Goal: Information Seeking & Learning: Learn about a topic

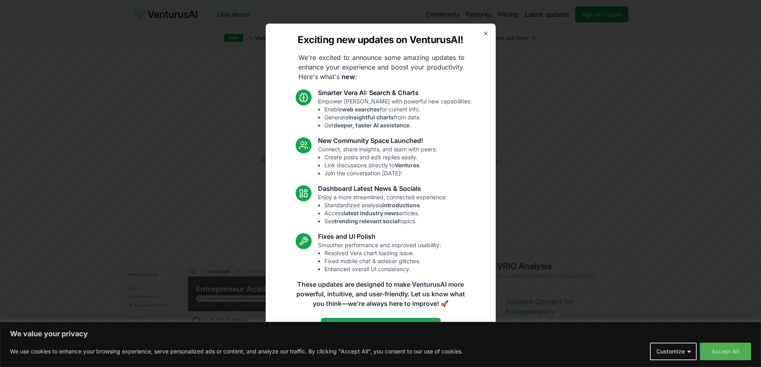
click at [485, 33] on icon "button" at bounding box center [485, 33] width 6 height 6
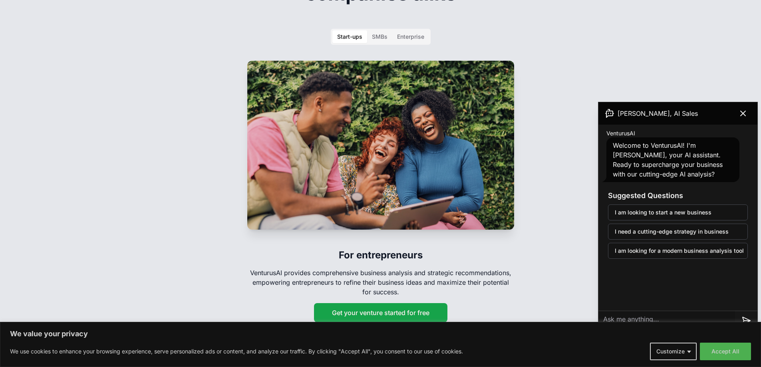
scroll to position [1238, 0]
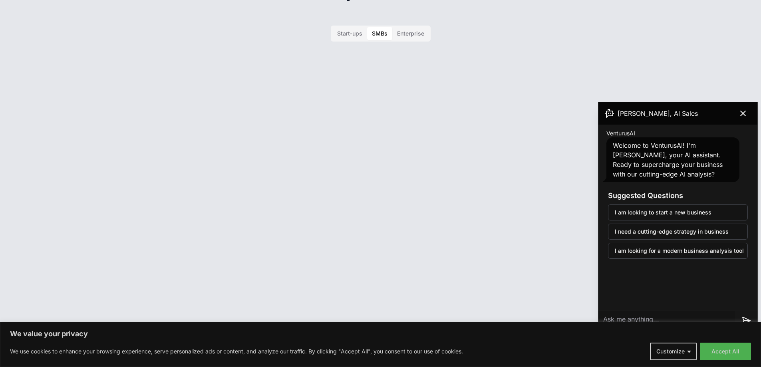
click at [384, 27] on button "SMBs" at bounding box center [379, 33] width 25 height 13
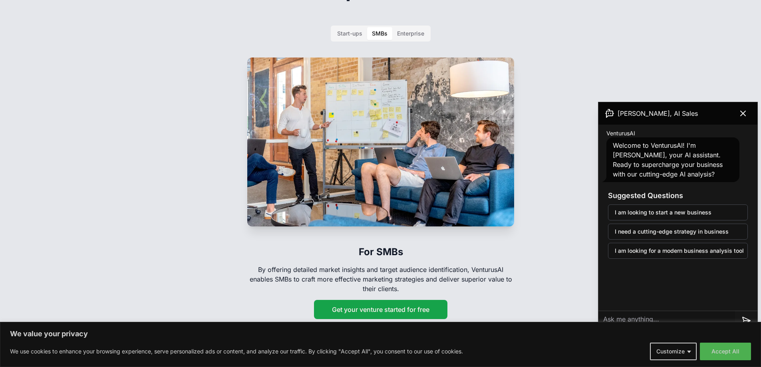
click at [409, 27] on button "Enterprise" at bounding box center [410, 33] width 37 height 13
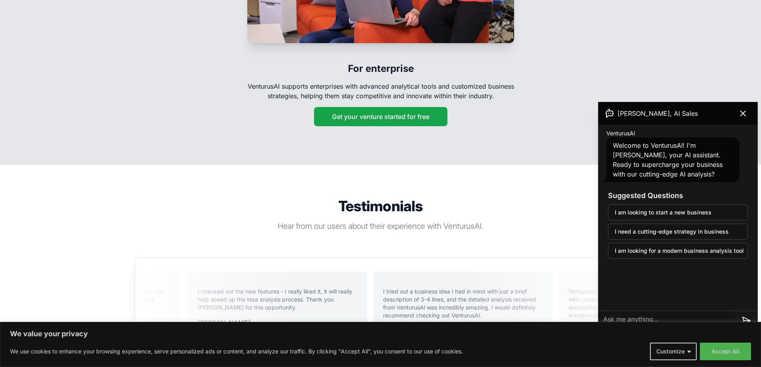
scroll to position [1477, 0]
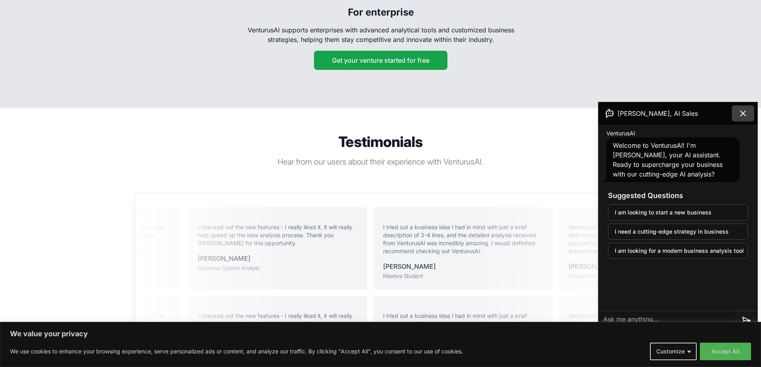
click at [749, 116] on button at bounding box center [743, 113] width 22 height 16
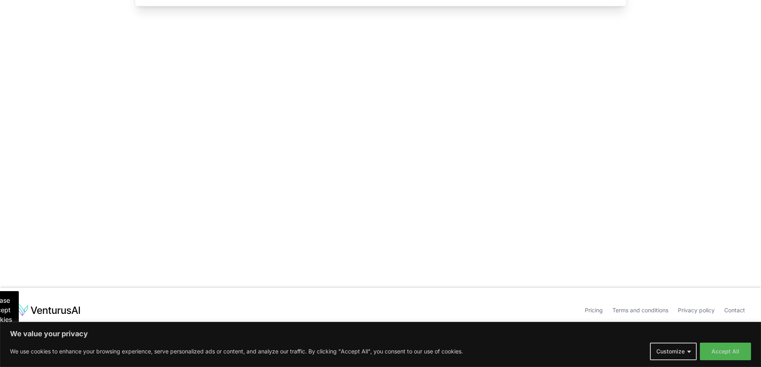
scroll to position [1950, 0]
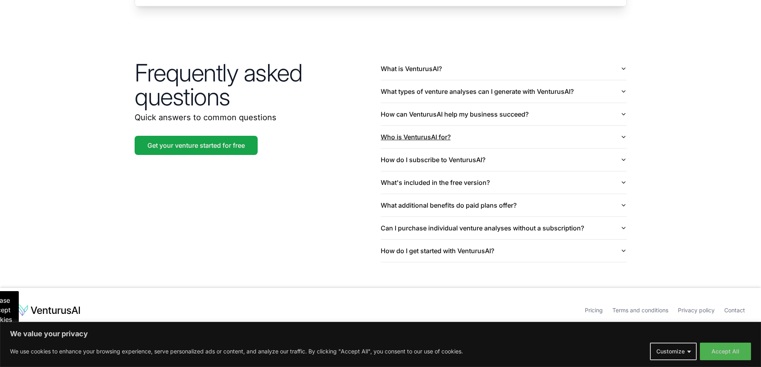
click at [621, 139] on icon "button" at bounding box center [623, 137] width 6 height 6
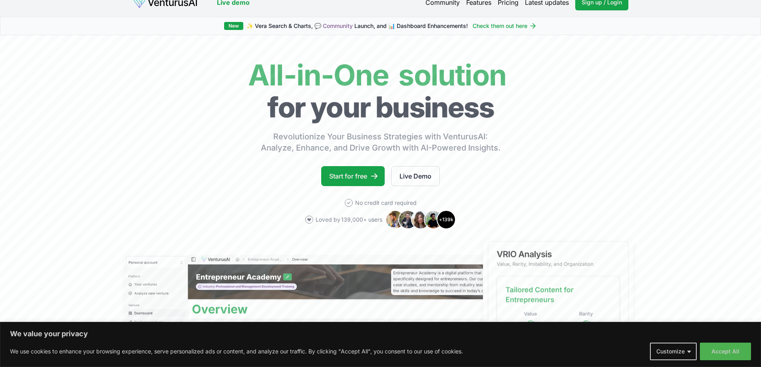
scroll to position [0, 0]
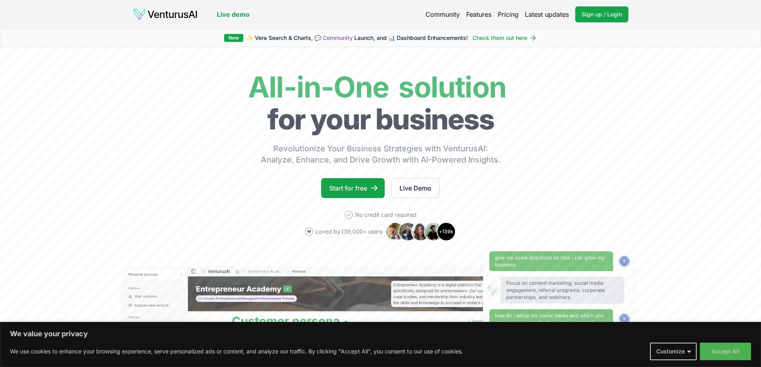
click at [224, 16] on link "Live demo" at bounding box center [233, 15] width 33 height 10
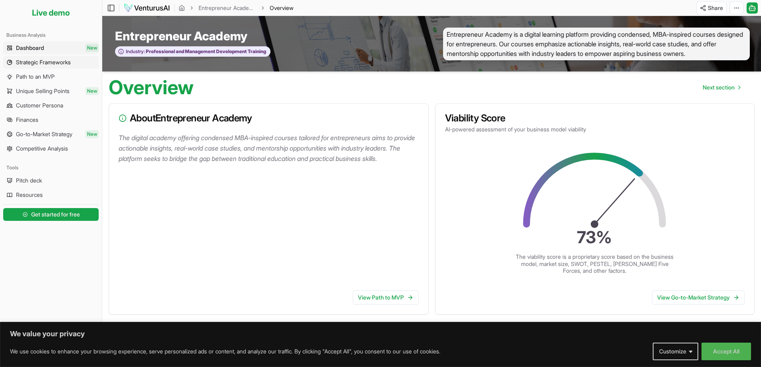
click at [60, 63] on span "Strategic Frameworks" at bounding box center [43, 62] width 55 height 8
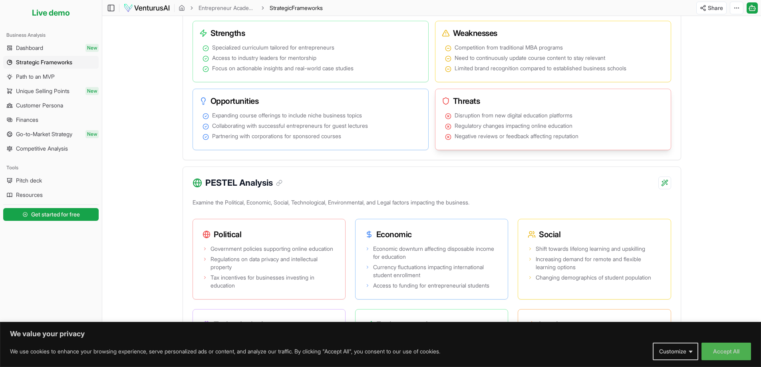
scroll to position [399, 0]
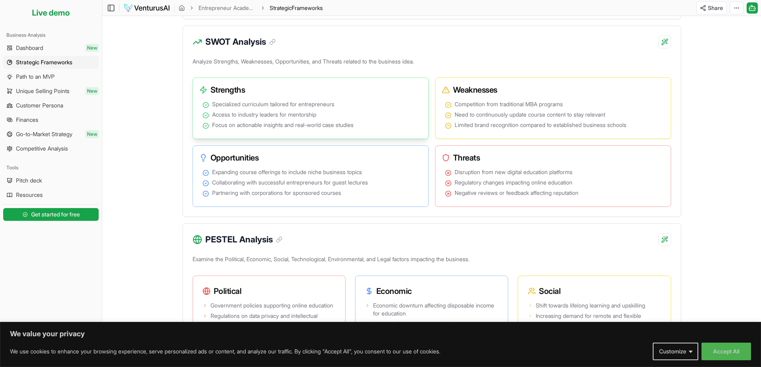
scroll to position [359, 0]
